Goal: Connect with others: Establish contact or relationships with other users

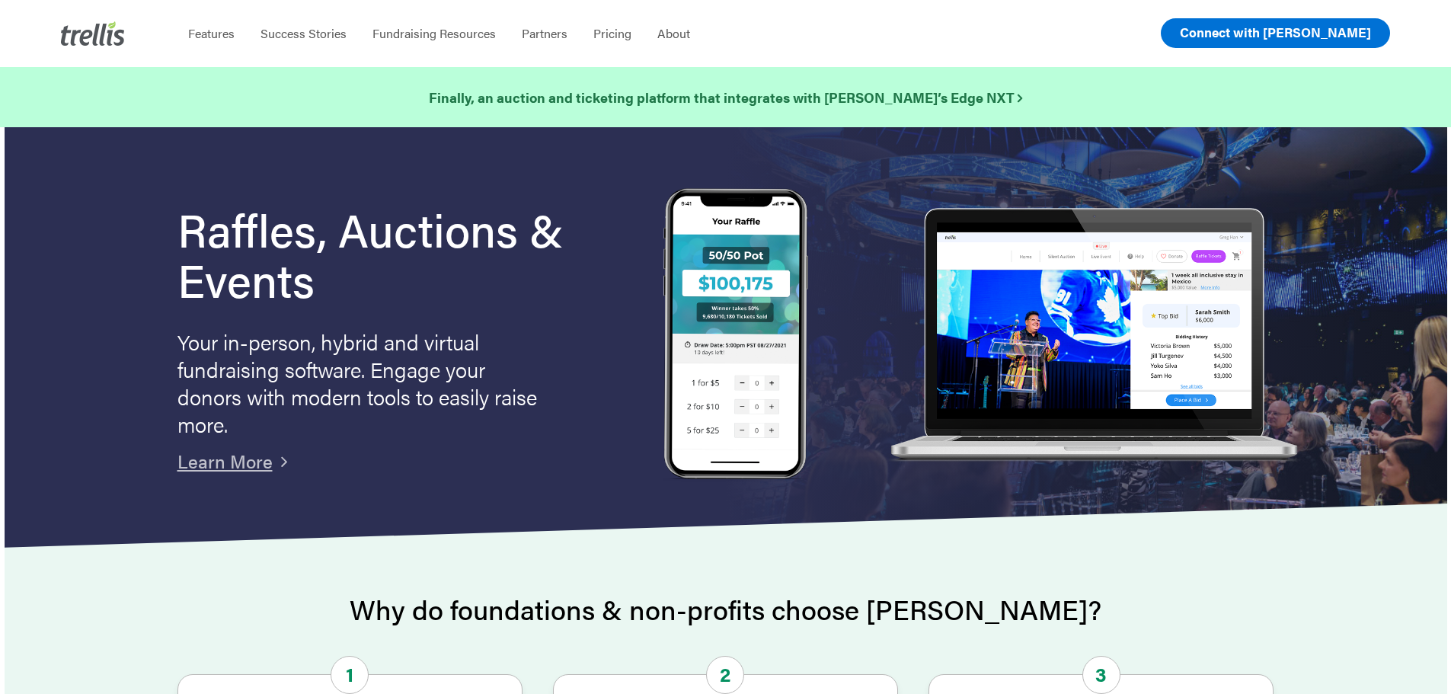
click at [1316, 30] on span "Connect with [PERSON_NAME]" at bounding box center [1275, 32] width 191 height 18
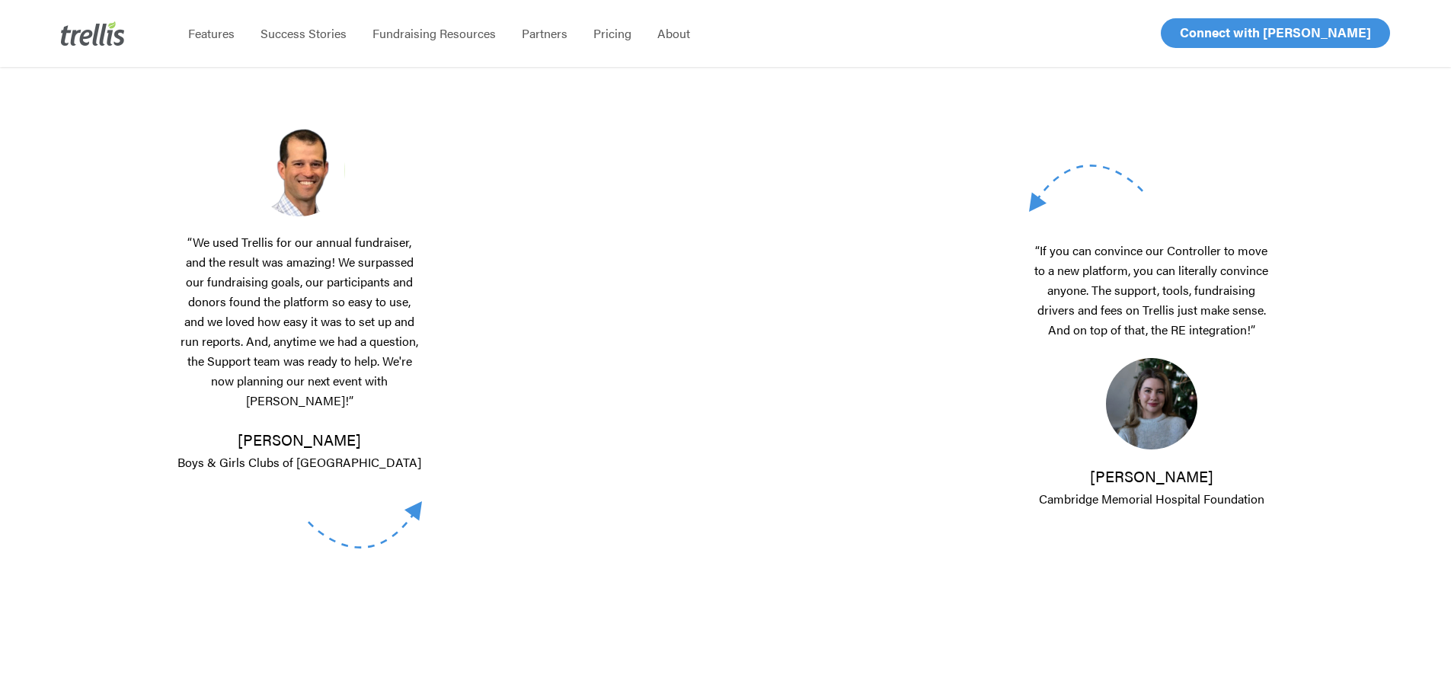
scroll to position [533, 0]
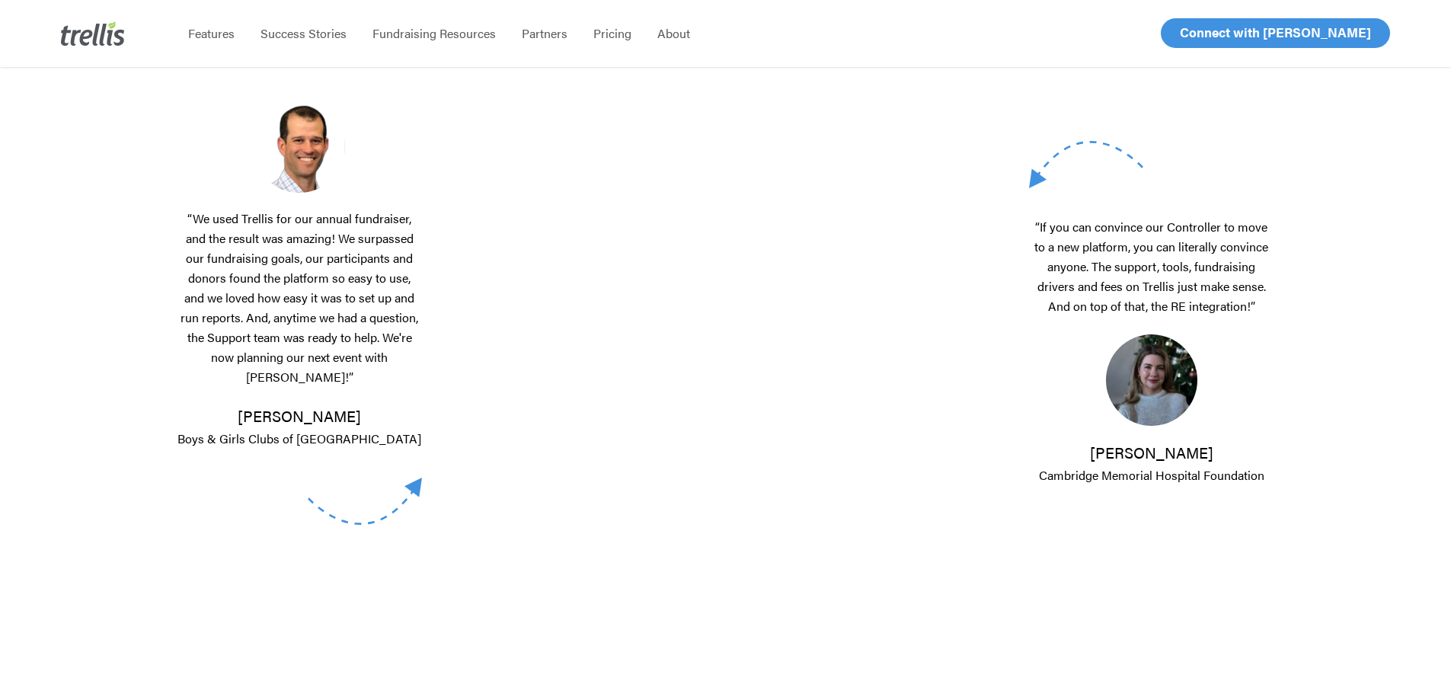
click at [433, 500] on div "“We used Trellis for our annual fundraiser, and the result was amazing! We surp…" at bounding box center [314, 313] width 274 height 773
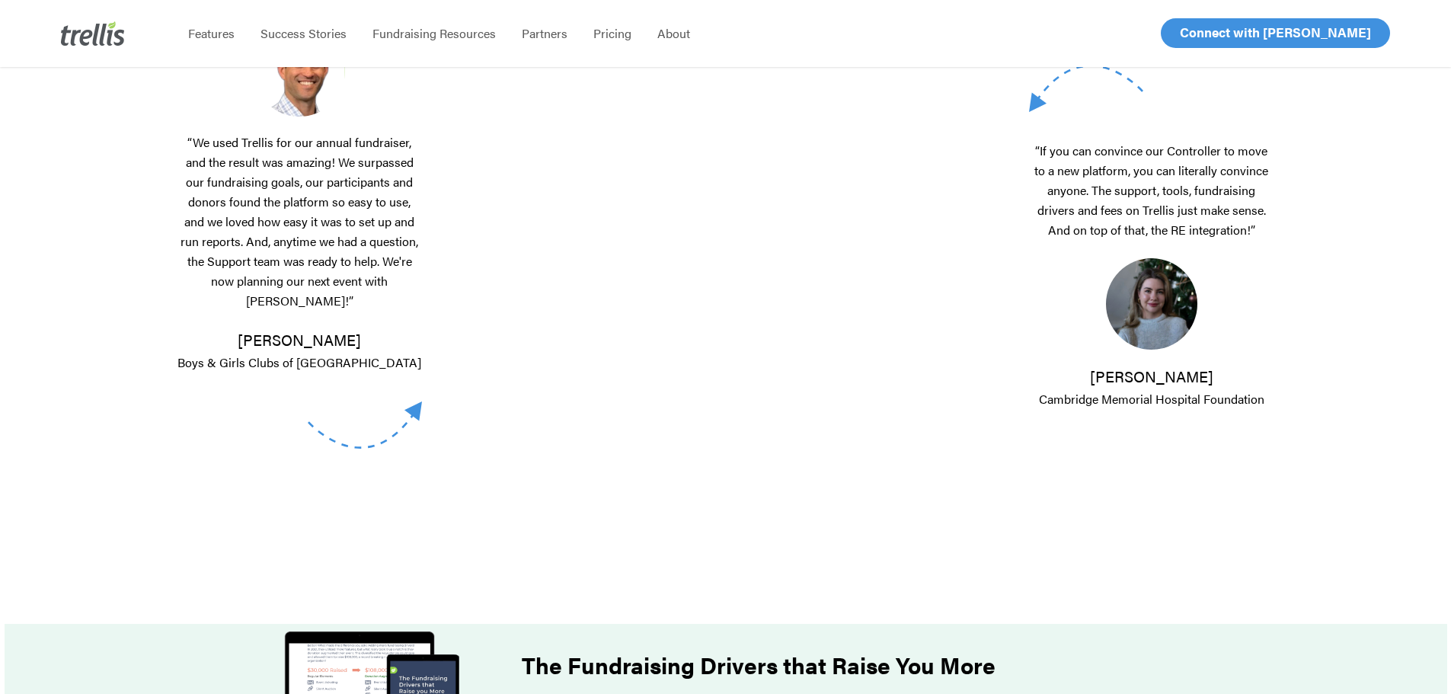
click at [445, 340] on div "“We used Trellis for our annual fundraiser, and the result was amazing! We surp…" at bounding box center [314, 237] width 274 height 773
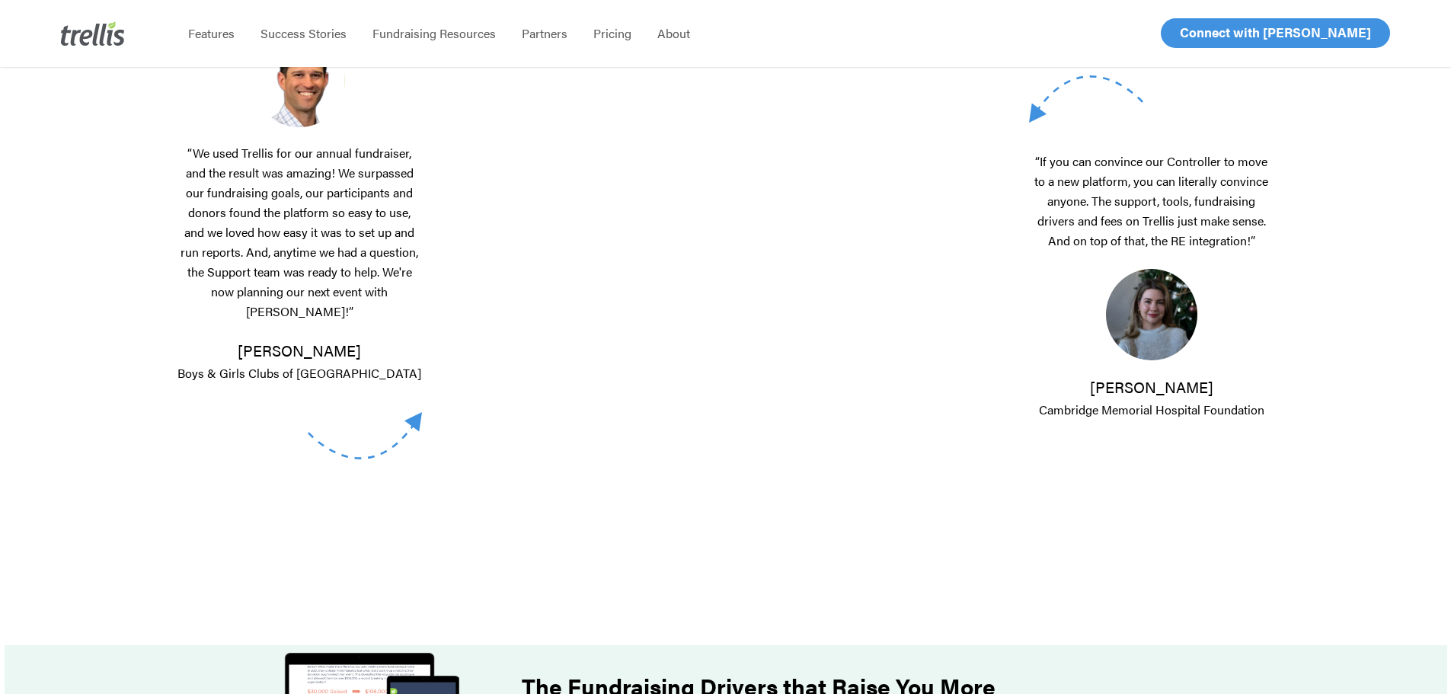
scroll to position [685, 0]
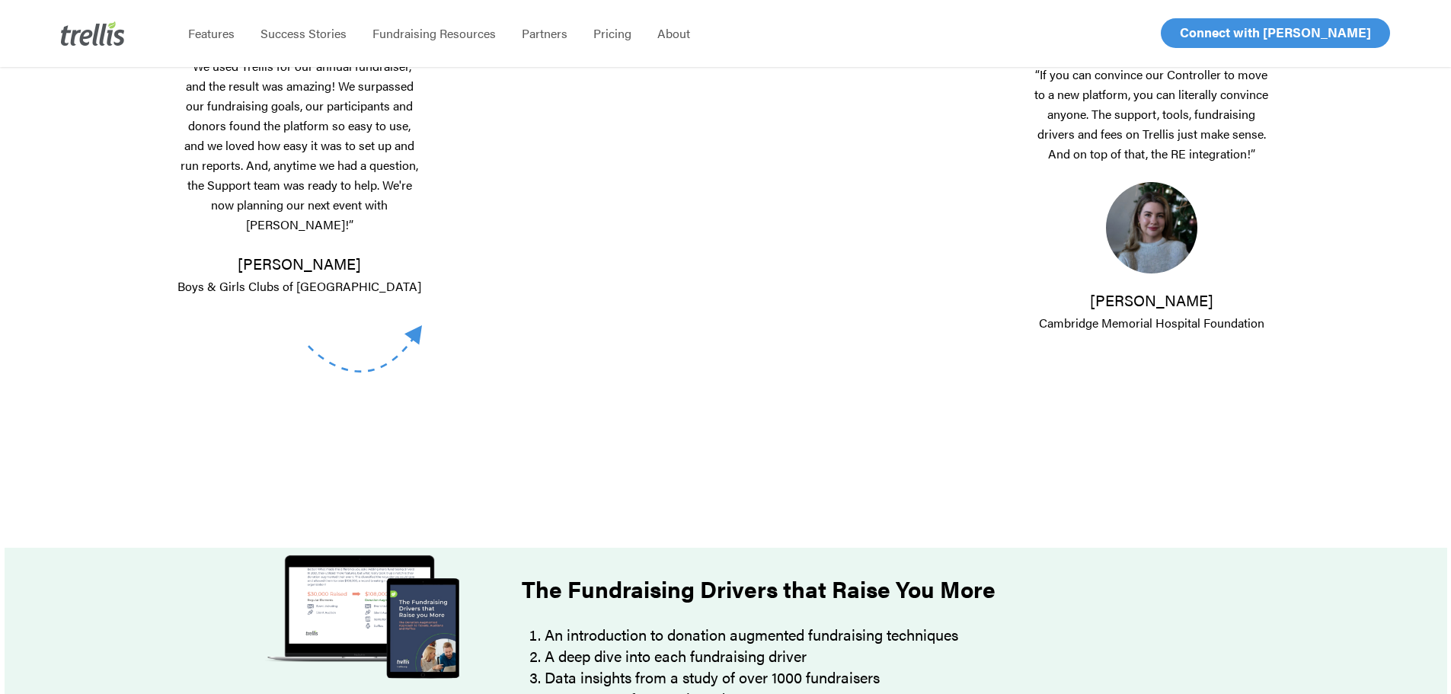
click at [427, 386] on div "“We used Trellis for our annual fundraiser, and the result was amazing! We surp…" at bounding box center [314, 161] width 274 height 773
click at [412, 426] on div "“We used Trellis for our annual fundraiser, and the result was amazing! We surp…" at bounding box center [314, 161] width 274 height 773
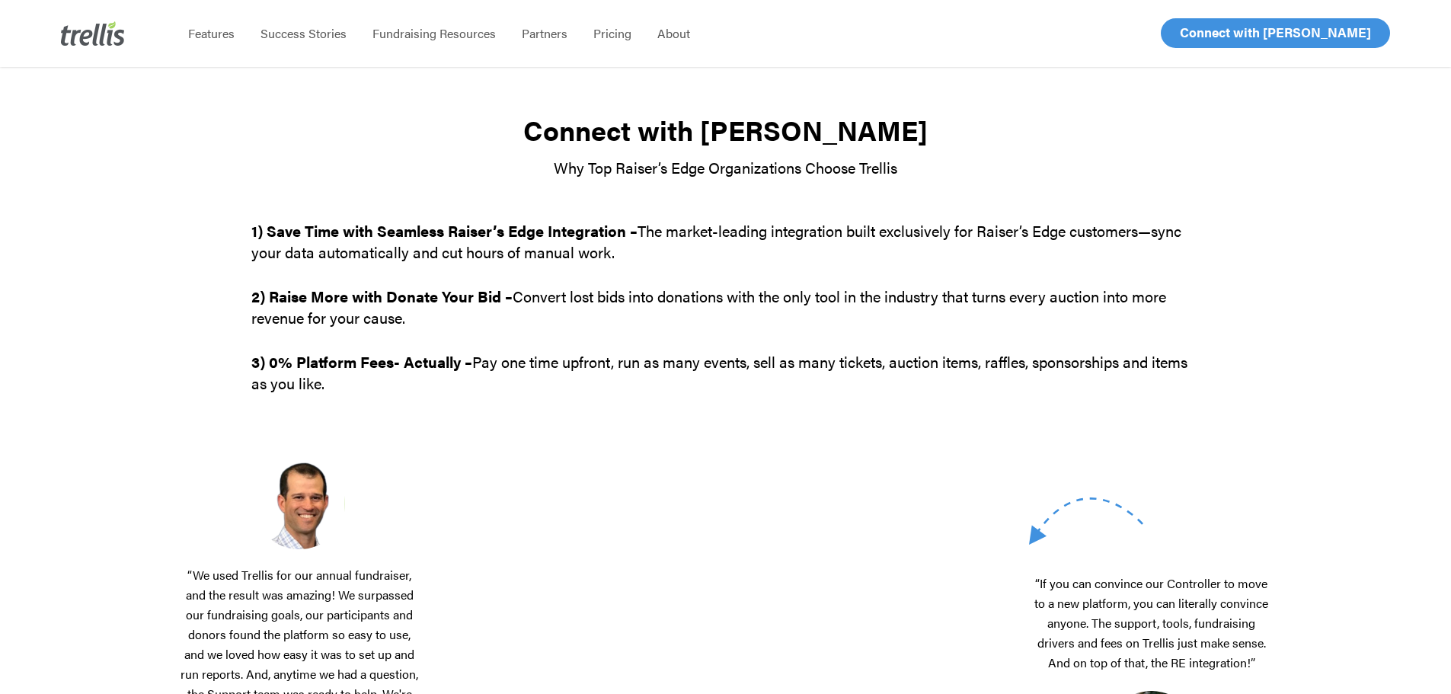
scroll to position [0, 0]
